Goal: Task Accomplishment & Management: Complete application form

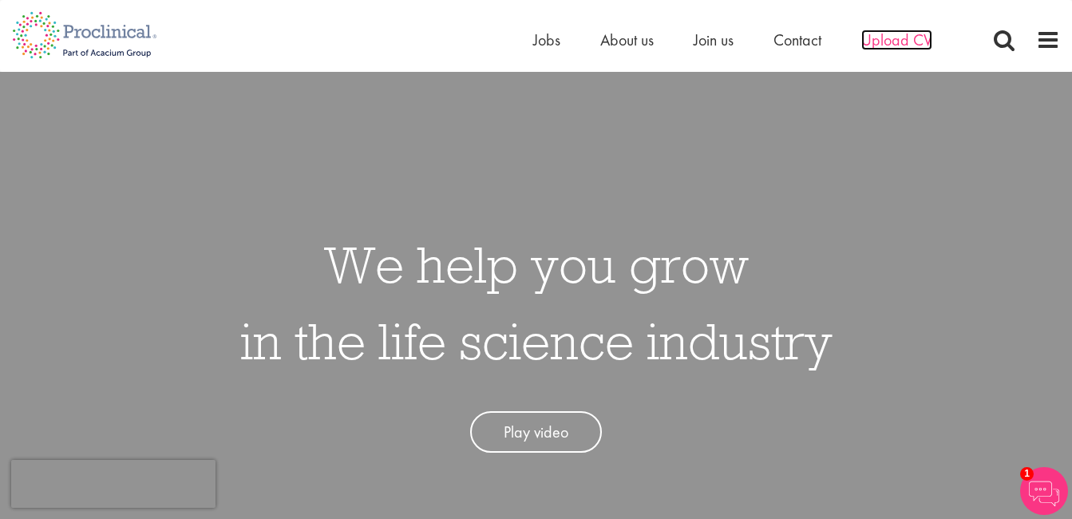
click at [891, 44] on span "Upload CV" at bounding box center [896, 40] width 71 height 21
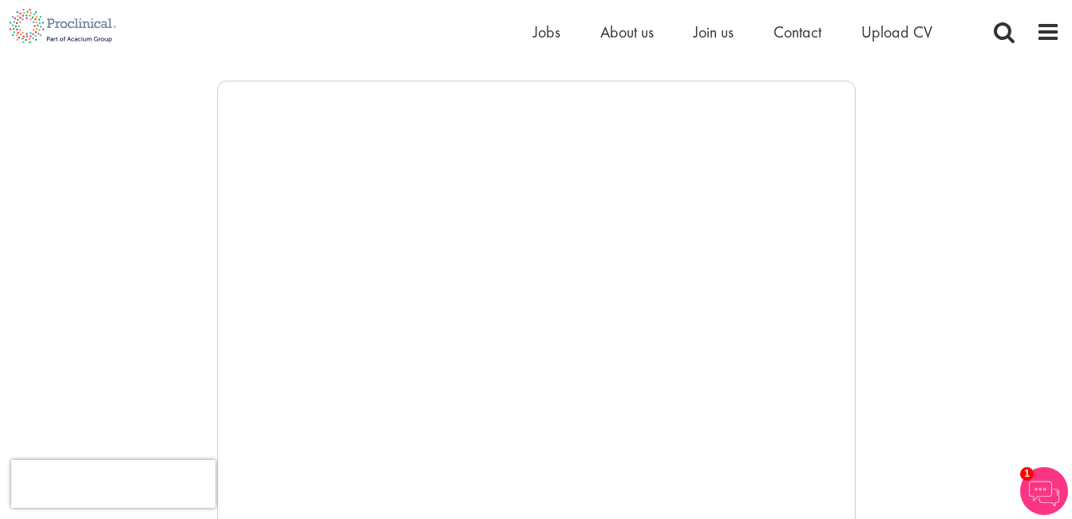
scroll to position [225, 0]
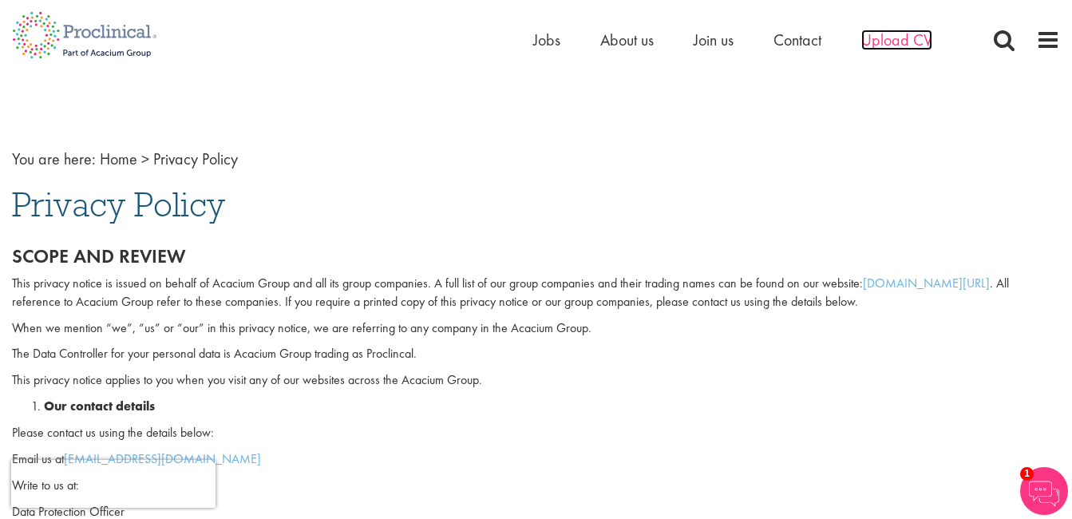
click at [913, 41] on span "Upload CV" at bounding box center [896, 40] width 71 height 21
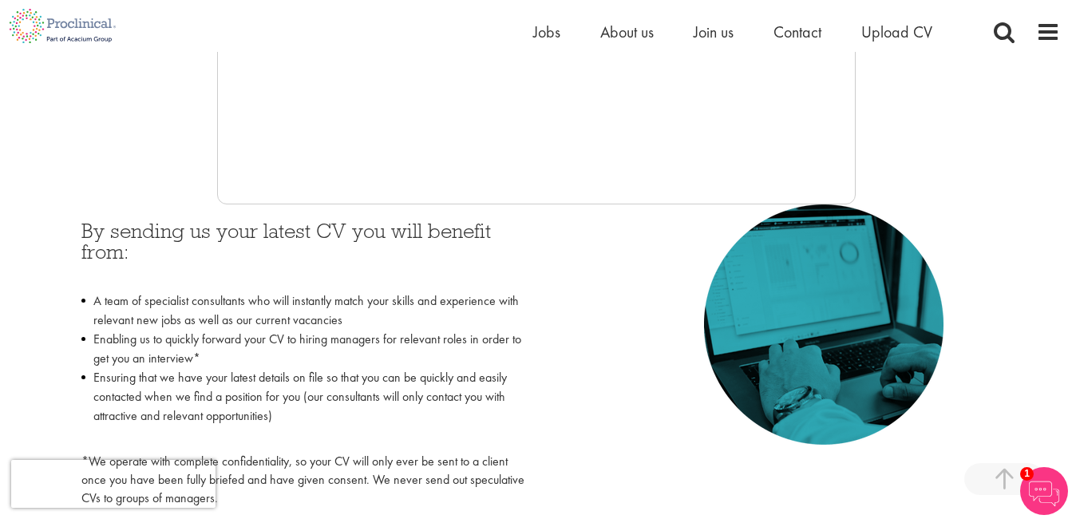
scroll to position [614, 0]
